Goal: Navigation & Orientation: Find specific page/section

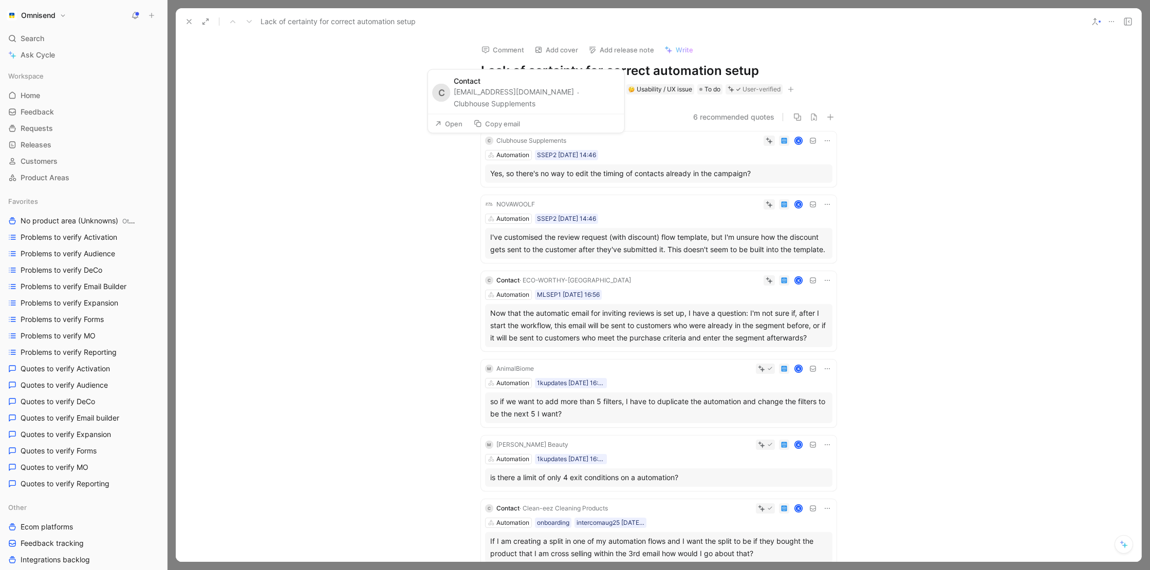
click at [513, 101] on button "Clubhouse Supplements" at bounding box center [495, 104] width 82 height 12
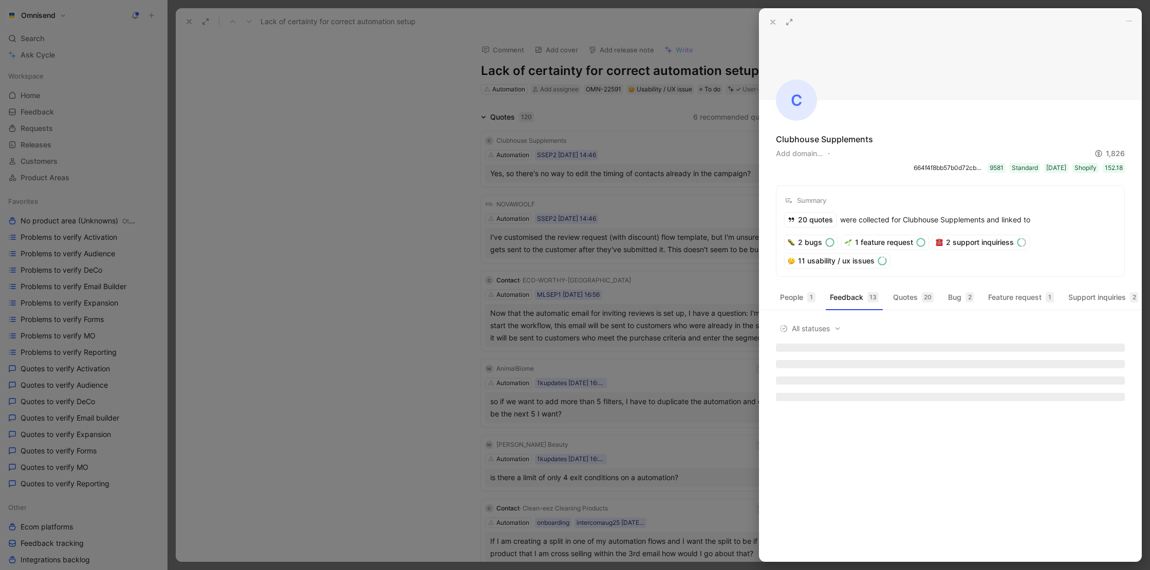
click at [630, 171] on div at bounding box center [575, 285] width 1150 height 570
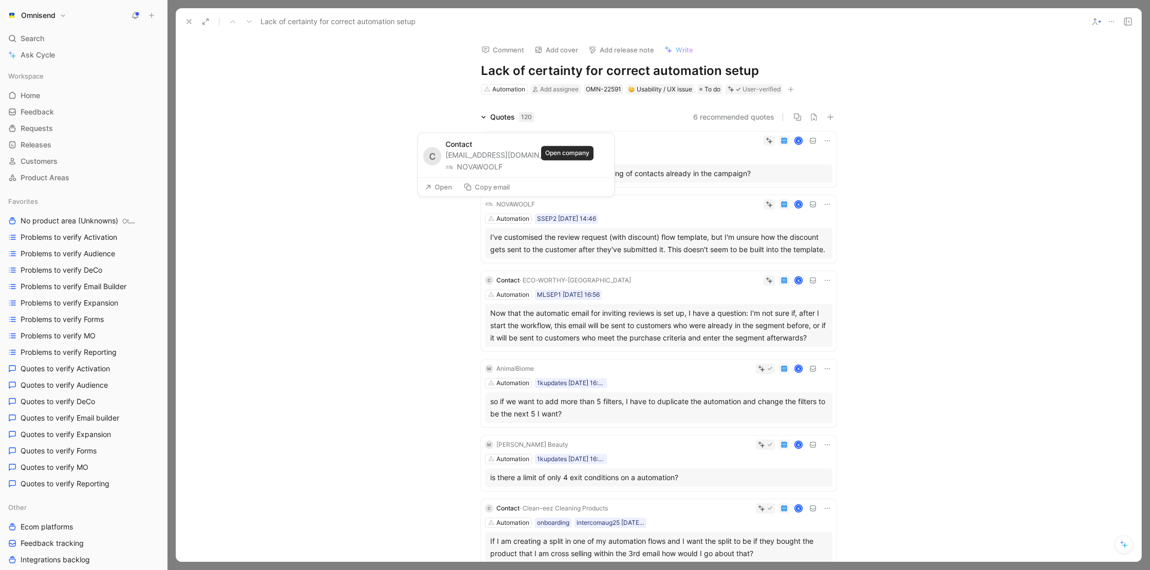
click at [503, 167] on button "NOVAWOOLF" at bounding box center [474, 167] width 57 height 12
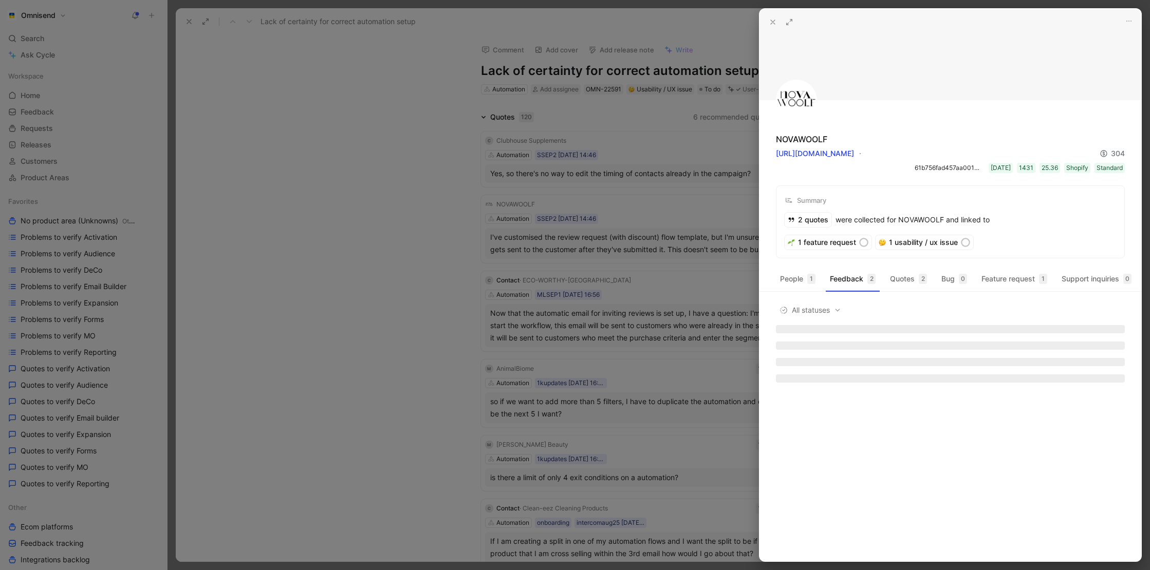
click at [586, 173] on div at bounding box center [575, 285] width 1150 height 570
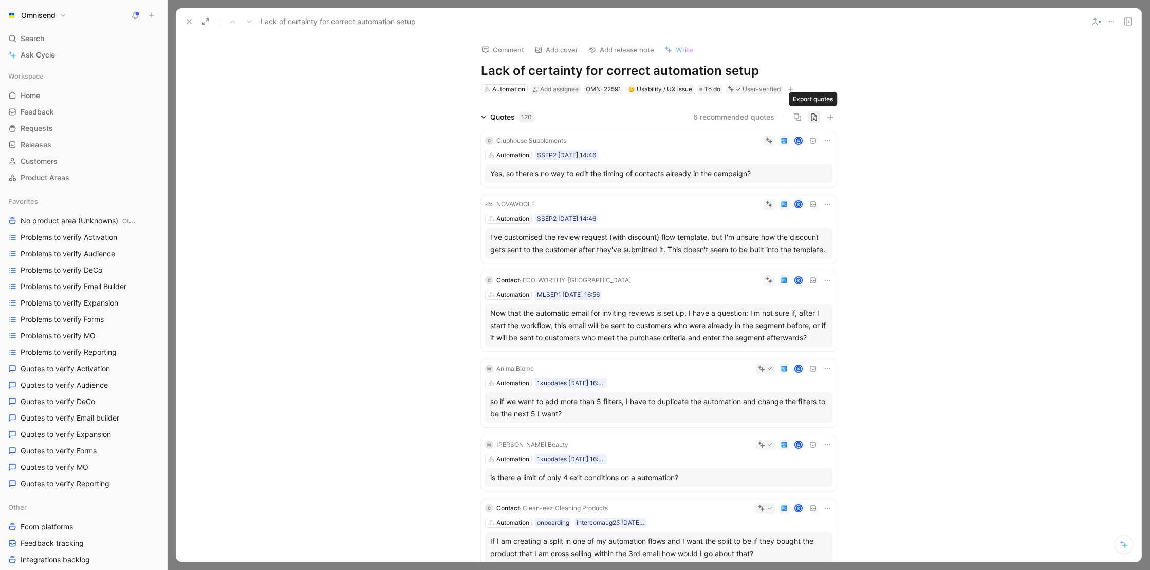
click at [813, 117] on icon "button" at bounding box center [814, 117] width 8 height 8
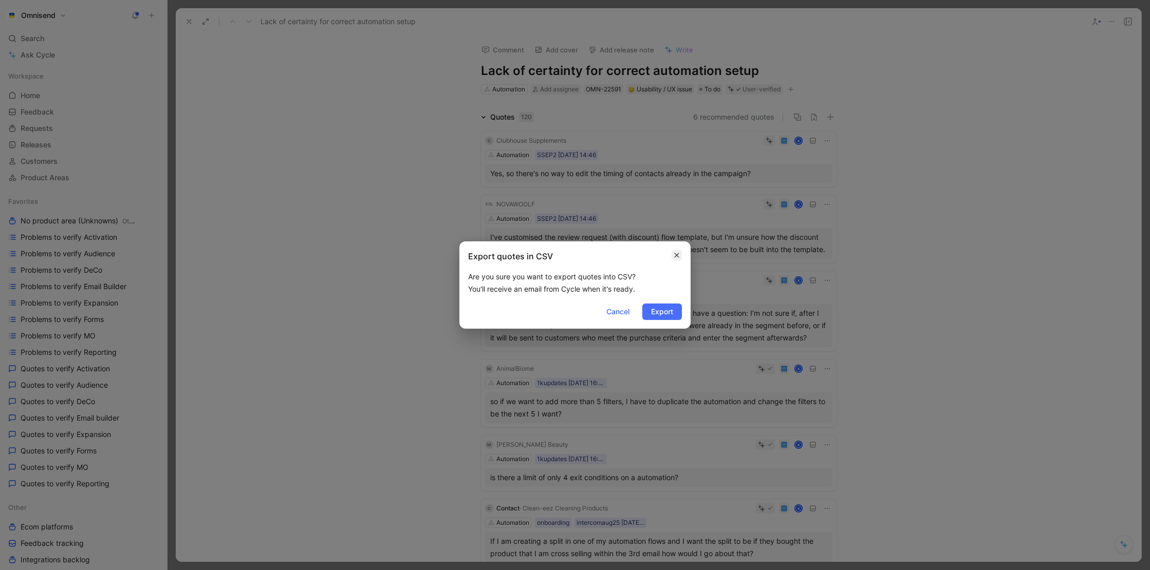
click at [674, 259] on icon "button" at bounding box center [677, 255] width 6 height 8
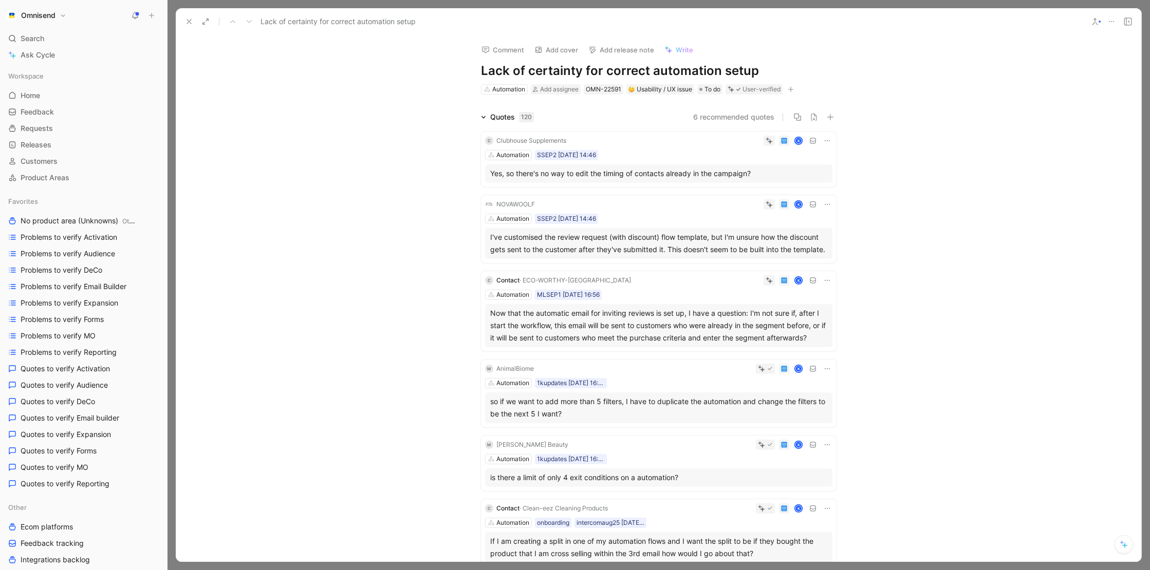
drag, startPoint x: 484, startPoint y: 65, endPoint x: 782, endPoint y: 72, distance: 298.7
click at [782, 72] on h1 "Lack of certainty for correct automation setup" at bounding box center [659, 71] width 356 height 16
click at [187, 22] on icon at bounding box center [189, 21] width 8 height 8
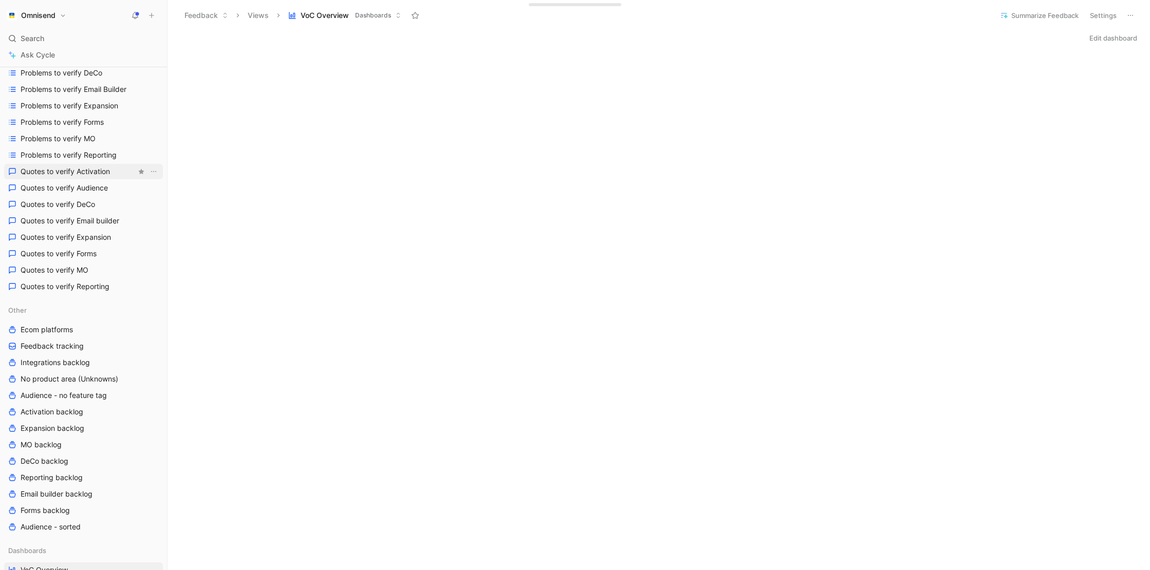
scroll to position [239, 0]
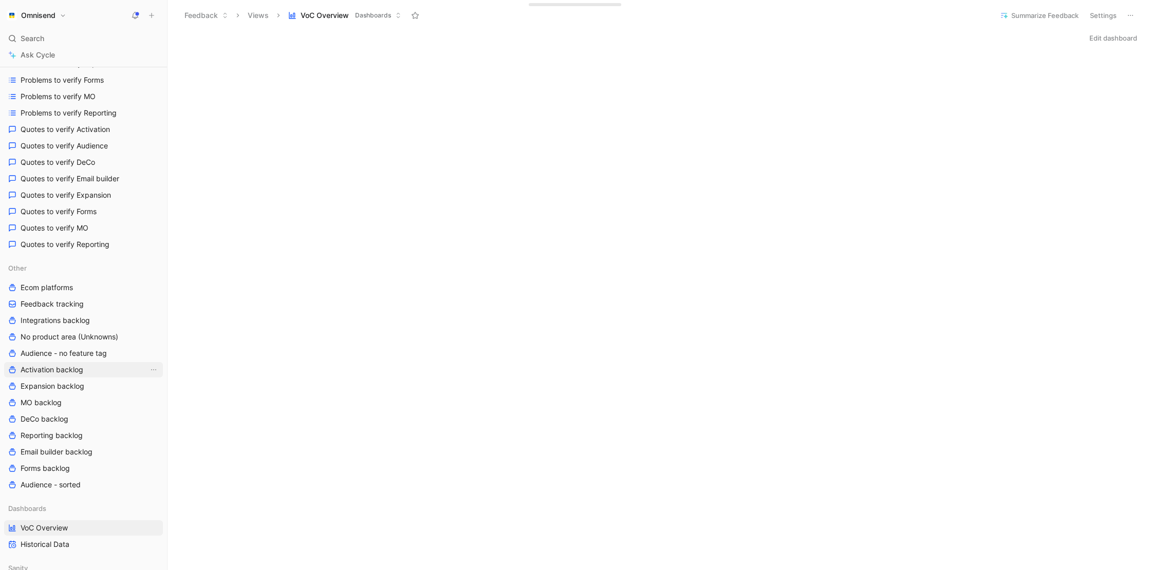
click at [73, 372] on span "Activation backlog" at bounding box center [52, 370] width 63 height 10
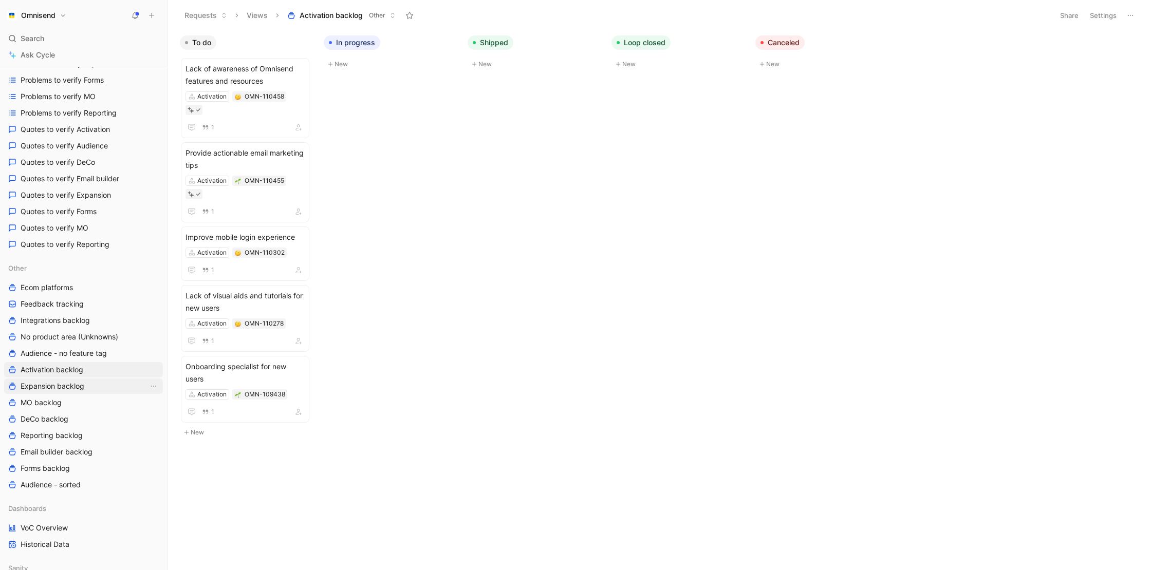
click at [57, 389] on span "Expansion backlog" at bounding box center [53, 386] width 64 height 10
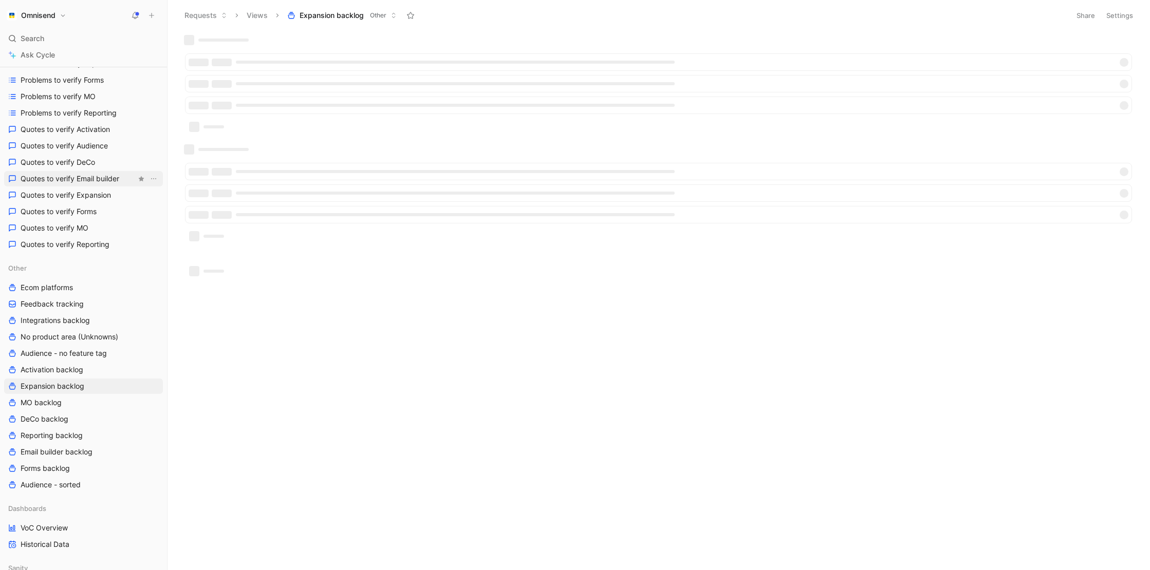
click at [109, 185] on link "Quotes to verify Email builder" at bounding box center [83, 178] width 159 height 15
click at [109, 189] on link "Quotes to verify Expansion" at bounding box center [83, 195] width 159 height 15
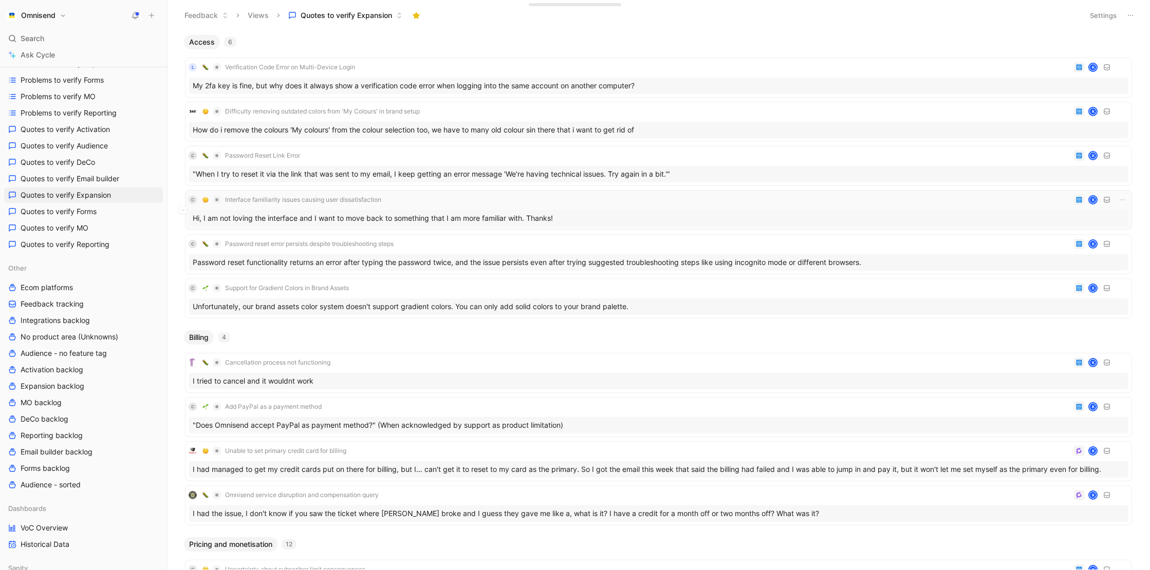
click at [481, 216] on div "Hi, I am not loving the interface and I want to move back to something that I a…" at bounding box center [659, 218] width 940 height 16
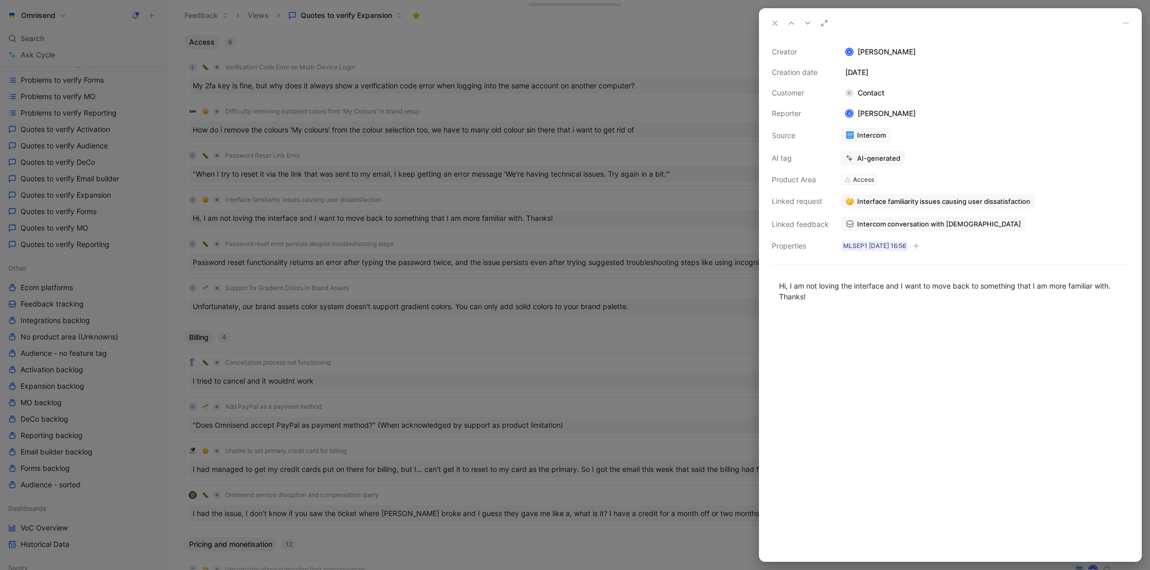
click at [552, 320] on div at bounding box center [575, 285] width 1150 height 570
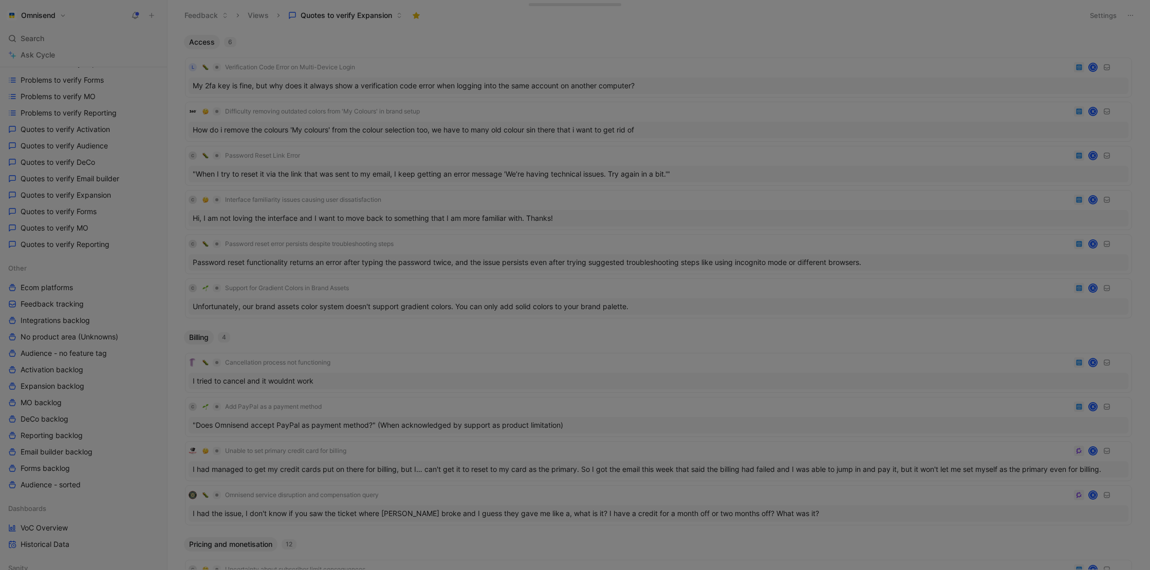
click at [554, 307] on div "Unfortunately, our brand assets color system doesn't support gradient colors. Y…" at bounding box center [659, 307] width 940 height 16
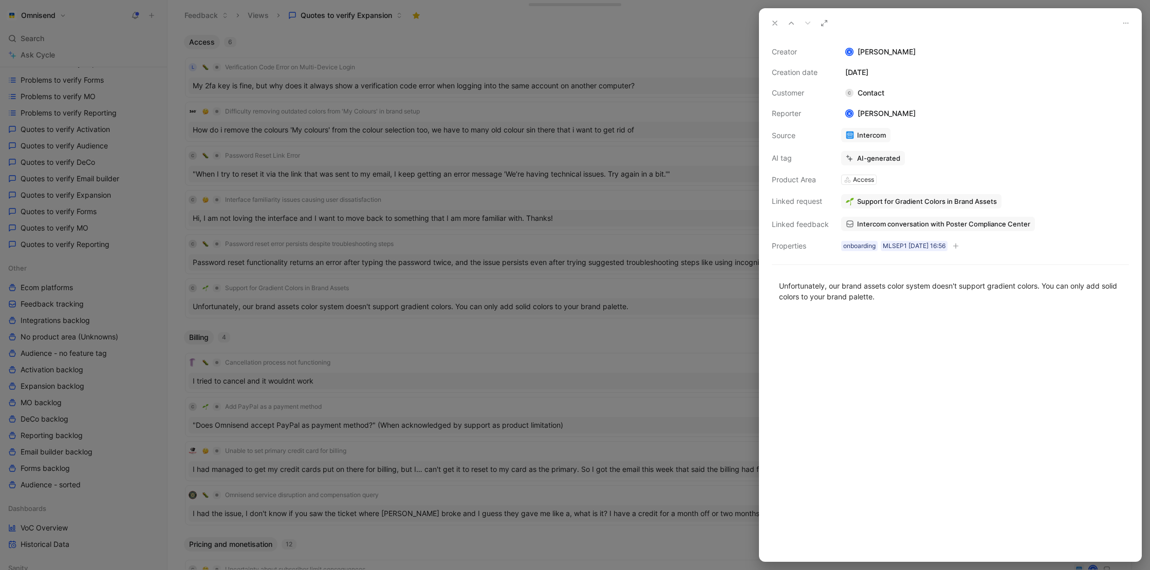
click at [619, 327] on div at bounding box center [575, 285] width 1150 height 570
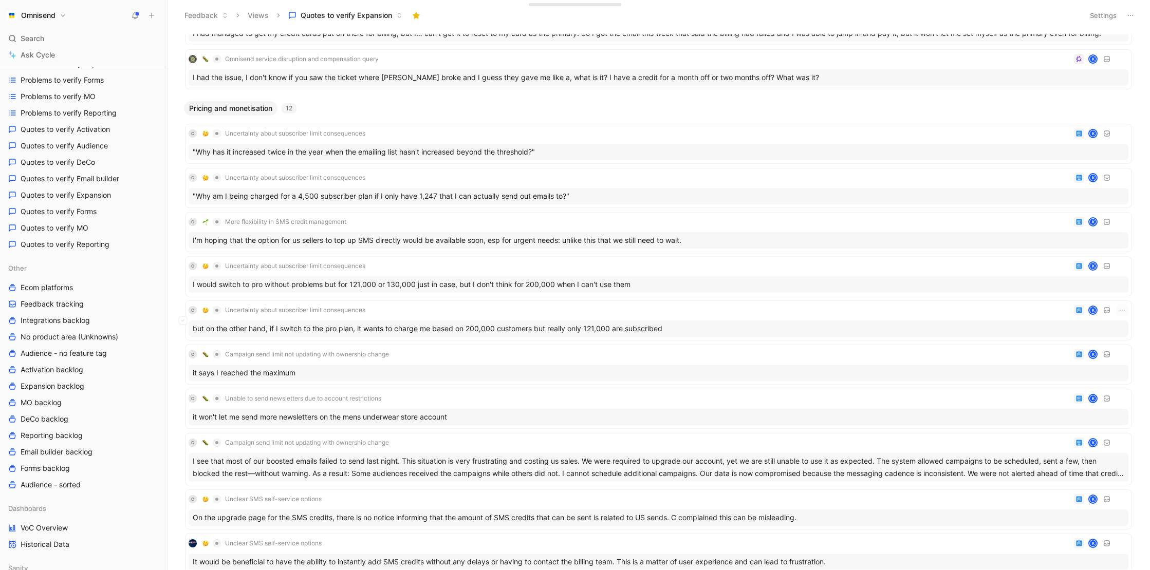
scroll to position [611, 0]
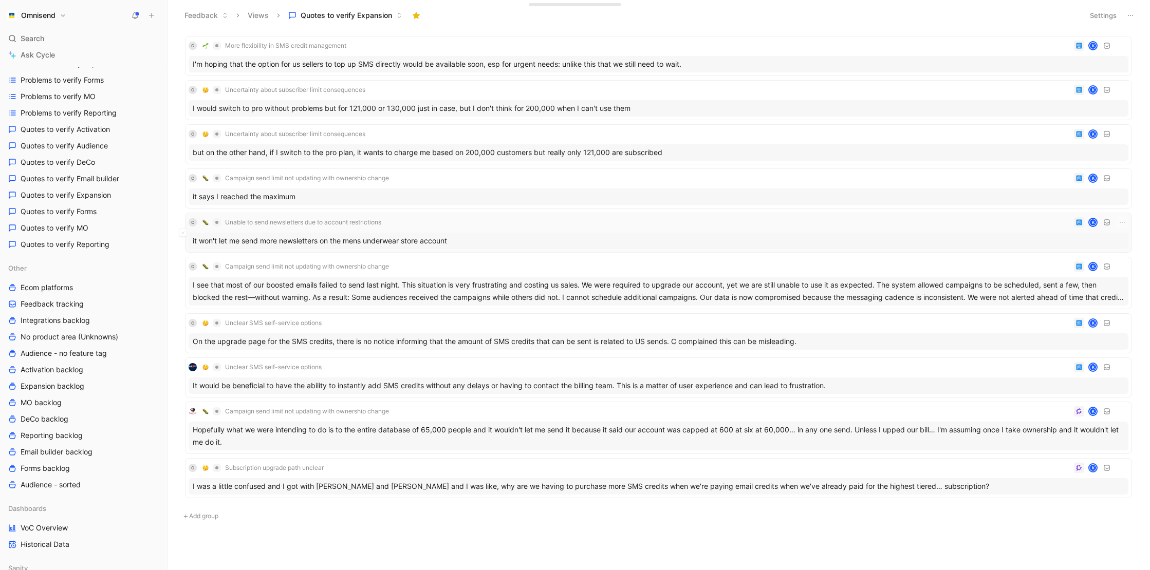
click at [451, 245] on div "it won't let me send more newsletters on the mens underwear store account" at bounding box center [659, 241] width 940 height 16
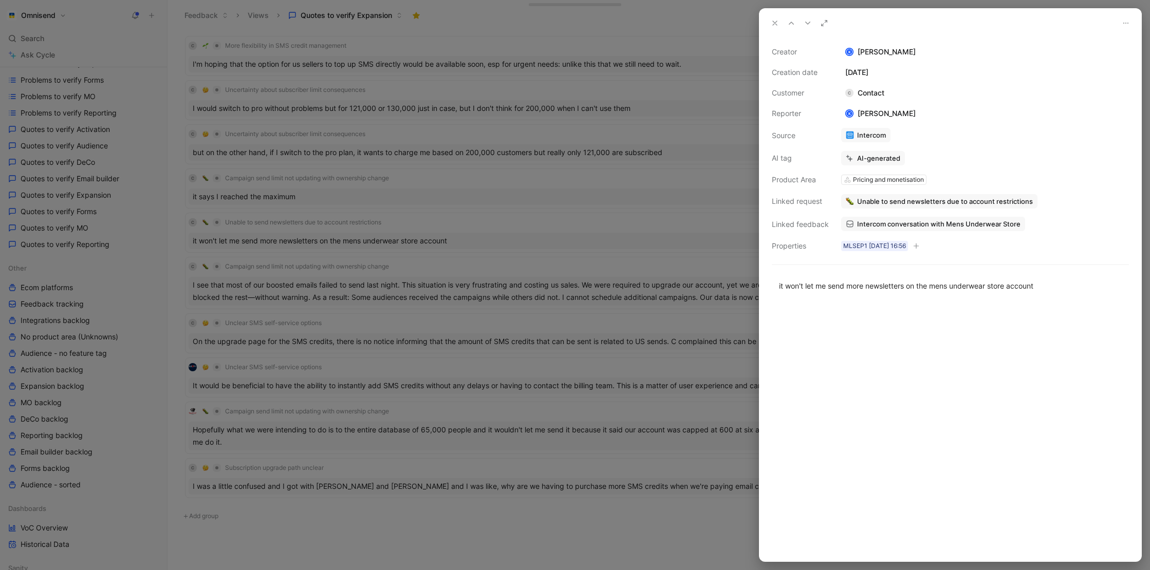
click at [521, 303] on div at bounding box center [575, 285] width 1150 height 570
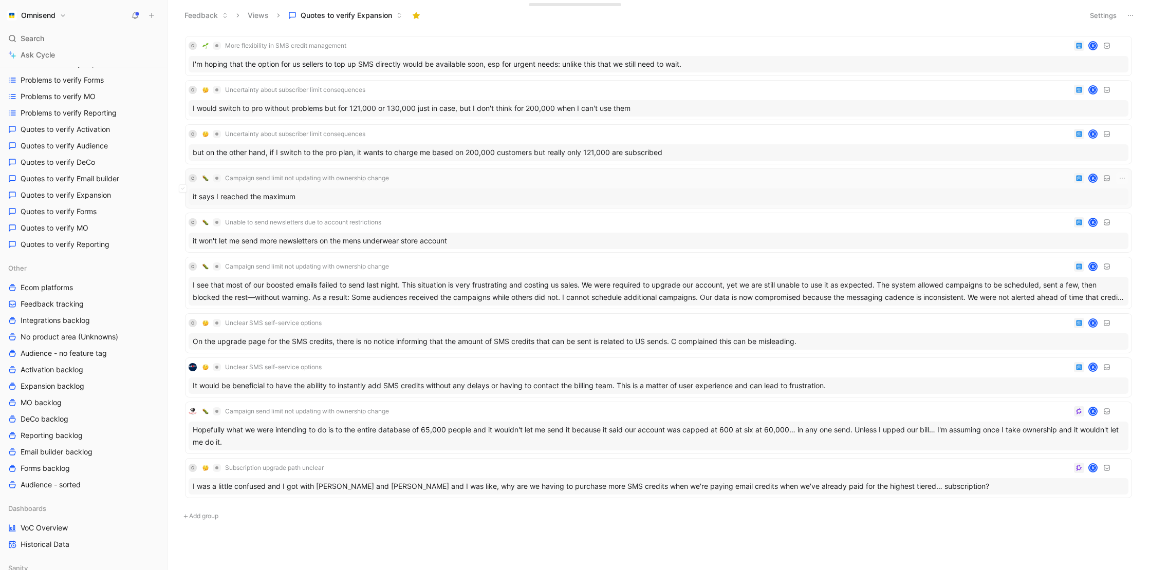
click at [549, 197] on div "it says I reached the maximum" at bounding box center [659, 197] width 940 height 16
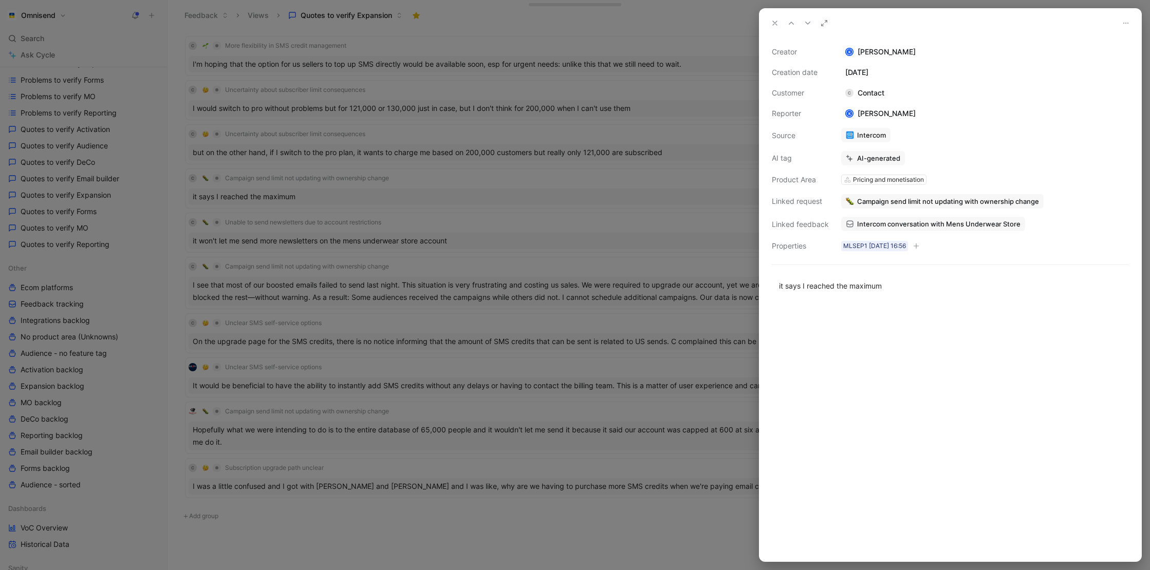
click at [526, 306] on div at bounding box center [575, 285] width 1150 height 570
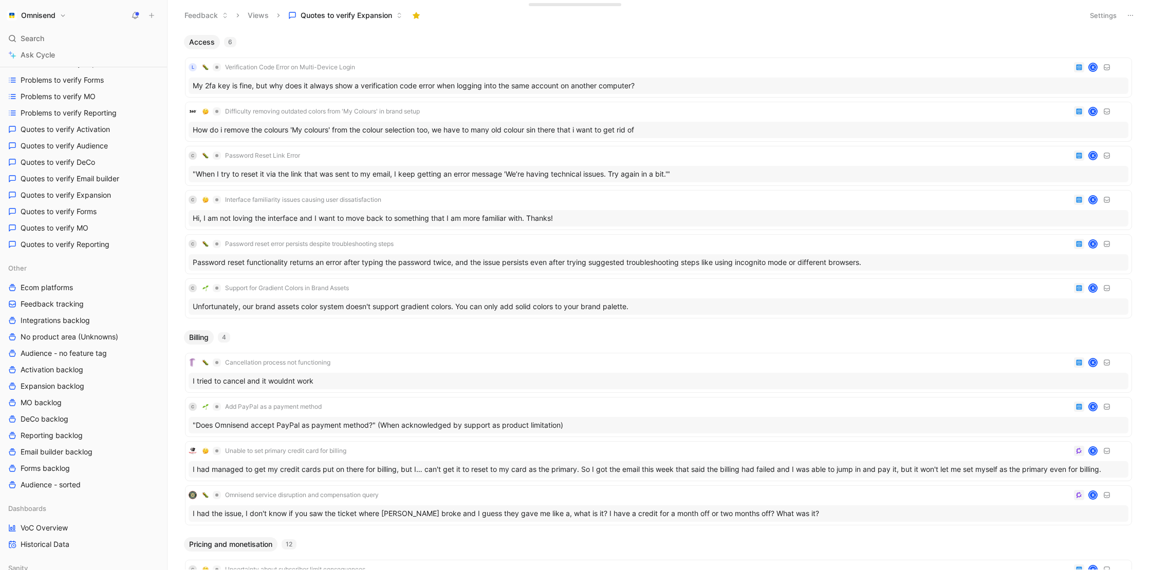
click at [67, 10] on button "Omnisend" at bounding box center [36, 15] width 65 height 14
click at [89, 106] on div "Workspace settings G then S" at bounding box center [70, 106] width 126 height 16
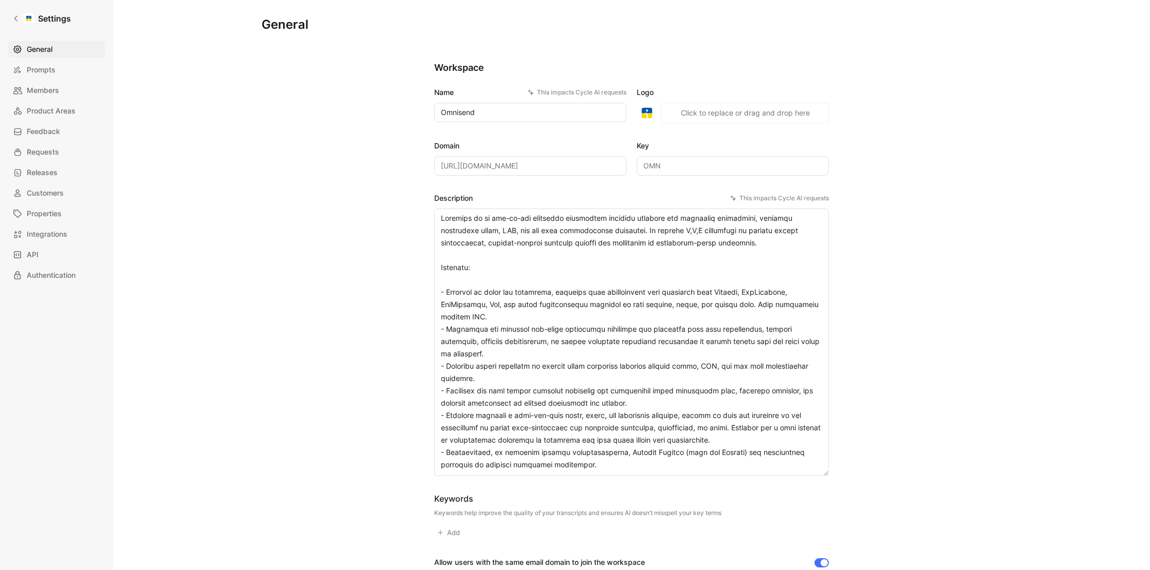
click at [64, 143] on div "General Prompts Members Product Areas Feedback Requests Releases Customers Prop…" at bounding box center [60, 162] width 104 height 243
click at [64, 157] on link "Requests" at bounding box center [56, 152] width 97 height 16
